Goal: Task Accomplishment & Management: Complete application form

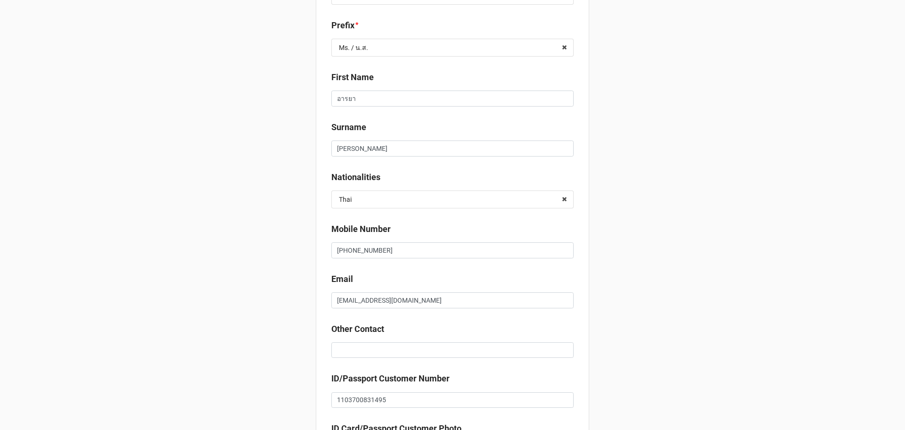
drag, startPoint x: 431, startPoint y: 113, endPoint x: 432, endPoint y: 105, distance: 8.1
click at [431, 110] on div "Customer Name Ms. / น.ส. อารยา ริมสมุทรชัย 1103700831495 rec2jbLKo7gSe2dhW บริษ…" at bounding box center [452, 334] width 273 height 835
click at [432, 104] on input "อารยา" at bounding box center [452, 99] width 242 height 16
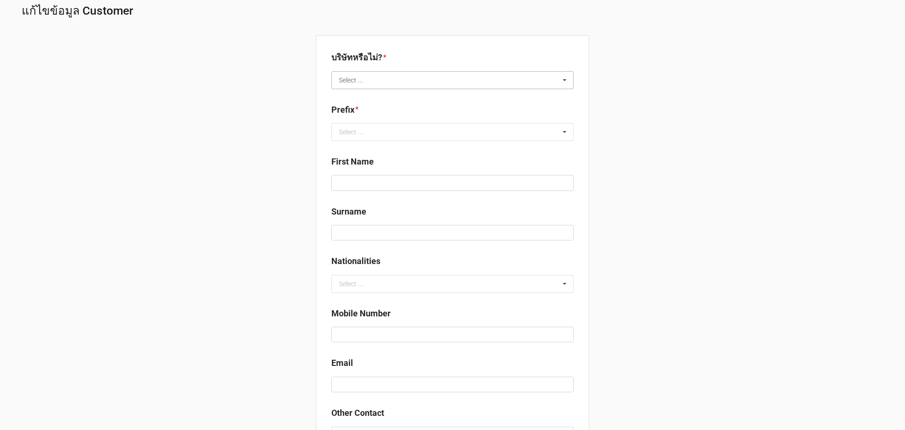
click at [371, 79] on input "text" at bounding box center [452, 80] width 241 height 17
click at [364, 99] on div "Yes" at bounding box center [452, 97] width 241 height 17
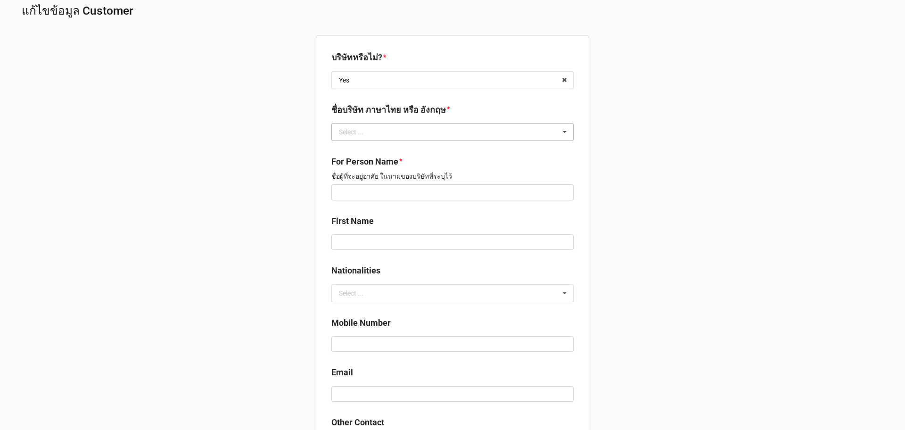
click at [359, 135] on div "Select ..." at bounding box center [351, 132] width 25 height 7
click at [361, 168] on div "EN" at bounding box center [452, 166] width 241 height 17
